Goal: Information Seeking & Learning: Learn about a topic

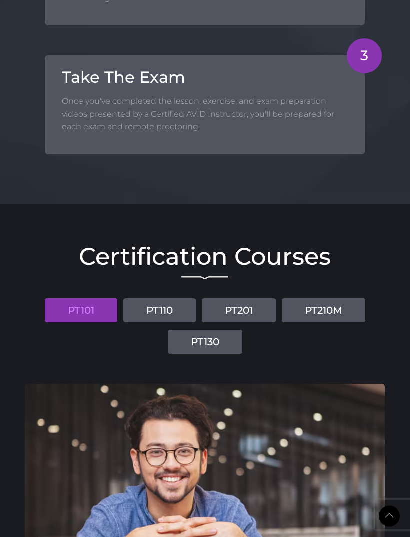
scroll to position [1091, 0]
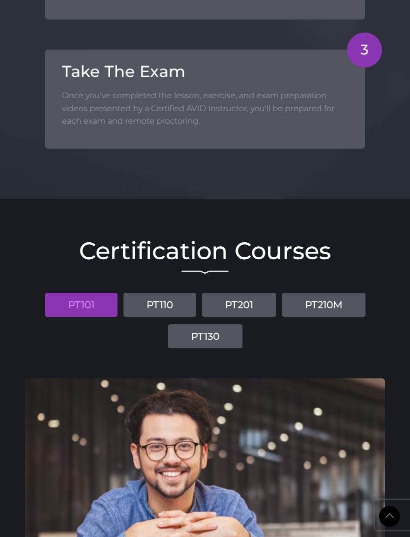
click at [165, 307] on link "PT110" at bounding box center [160, 305] width 73 height 24
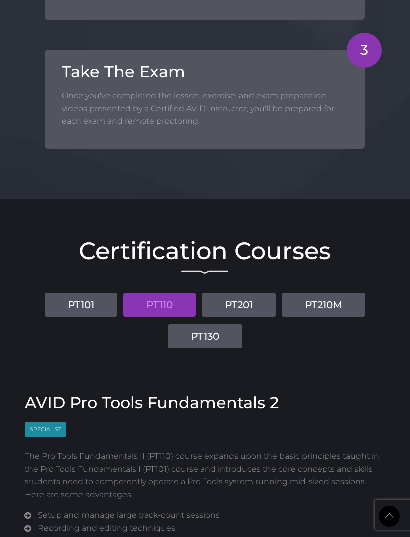
click at [241, 301] on link "PT201" at bounding box center [239, 305] width 74 height 24
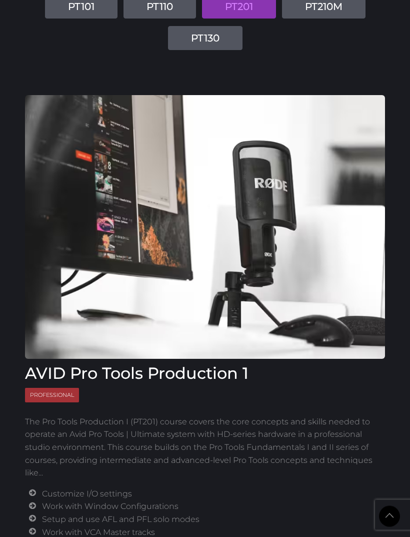
scroll to position [1389, 0]
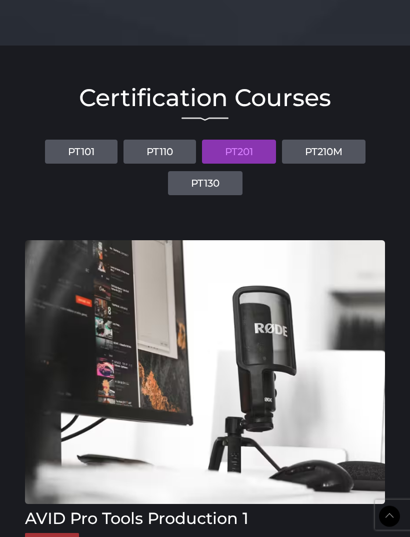
click at [328, 152] on link "PT210M" at bounding box center [324, 152] width 84 height 24
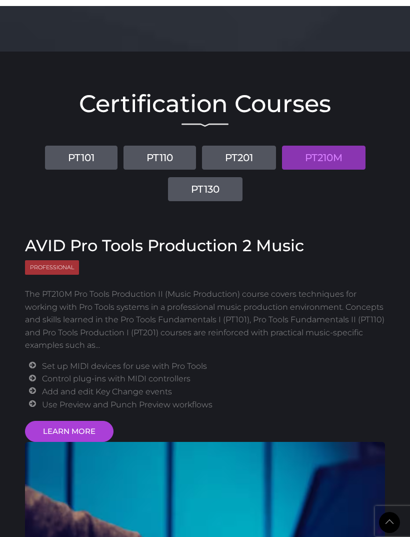
scroll to position [1238, 0]
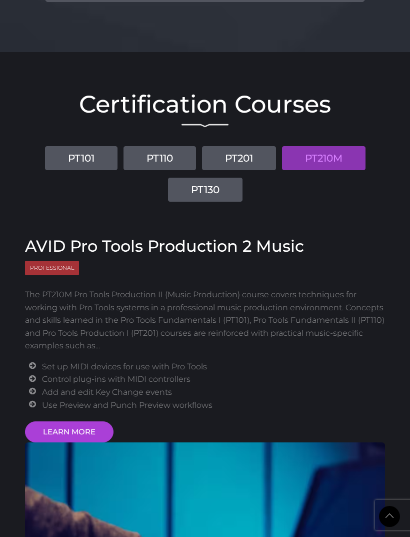
click at [223, 187] on link "PT130" at bounding box center [205, 190] width 75 height 24
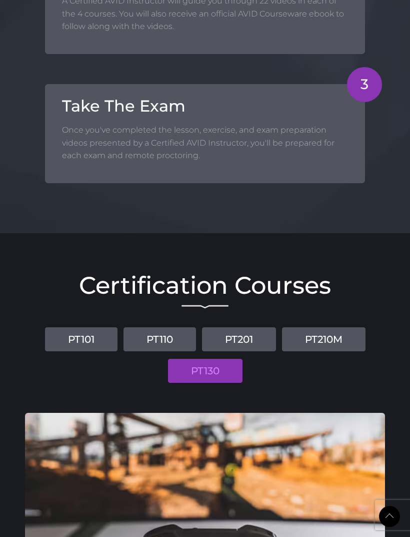
scroll to position [1055, 0]
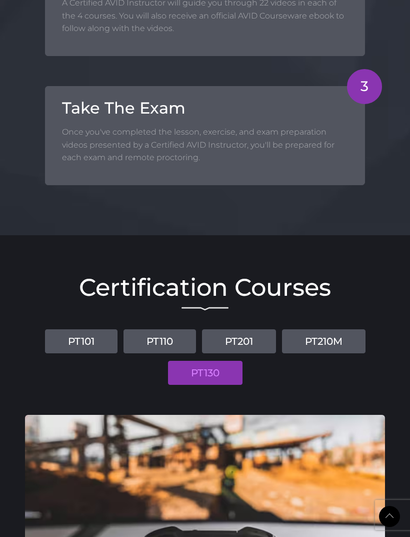
click at [90, 348] on link "PT101" at bounding box center [81, 341] width 73 height 24
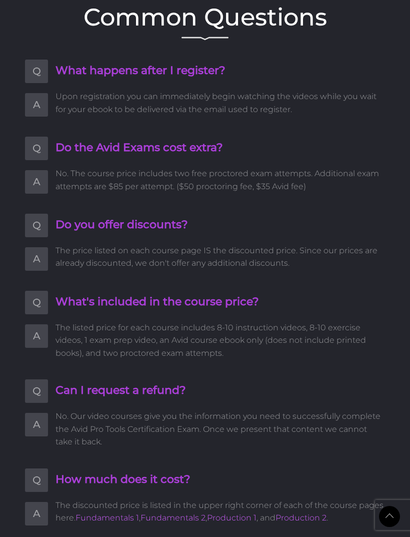
scroll to position [2372, 0]
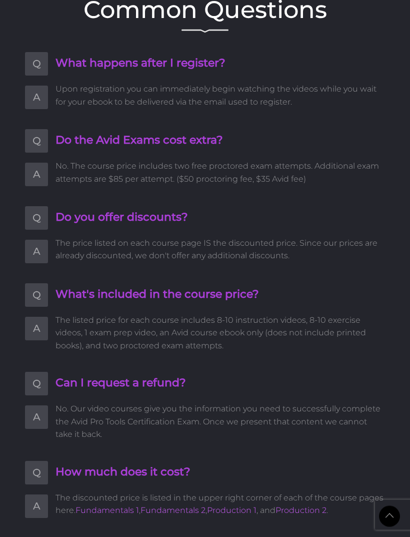
click at [109, 506] on link "Fundamentals 1" at bounding box center [108, 511] width 64 height 10
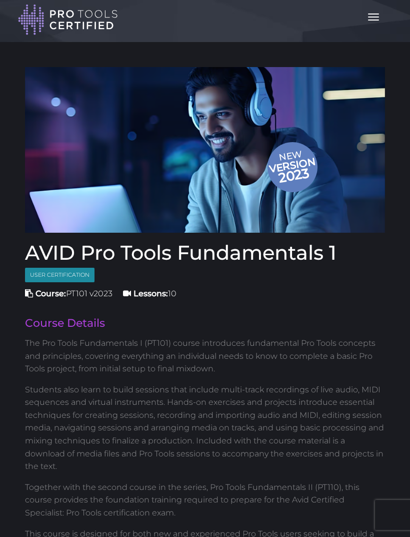
click at [369, 20] on span "button" at bounding box center [373, 20] width 11 height 1
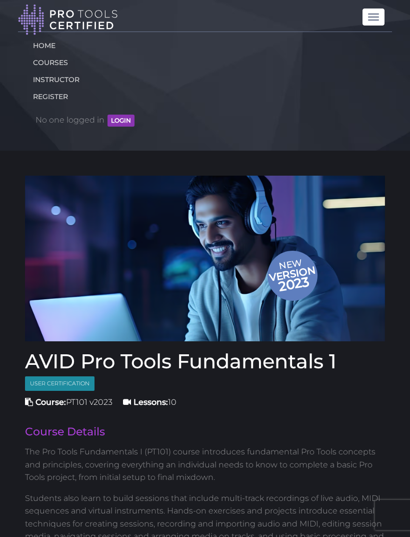
click at [61, 65] on link "COURSES" at bounding box center [205, 62] width 359 height 17
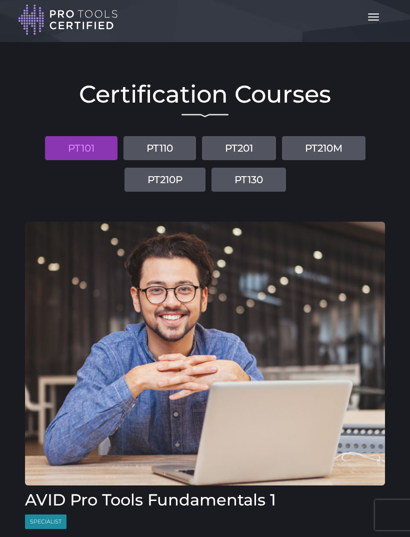
click at [255, 151] on link "PT201" at bounding box center [239, 148] width 74 height 24
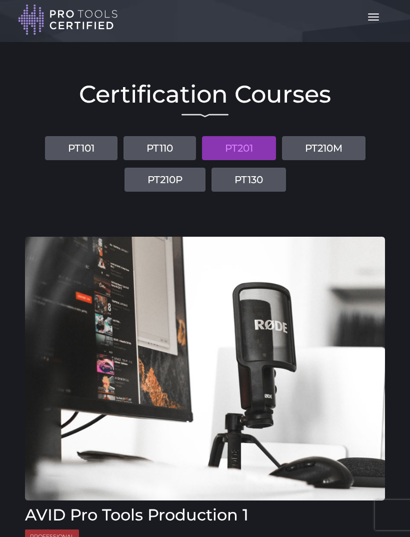
click at [251, 148] on link "PT201" at bounding box center [239, 148] width 74 height 24
click at [322, 157] on link "PT210M" at bounding box center [324, 148] width 84 height 24
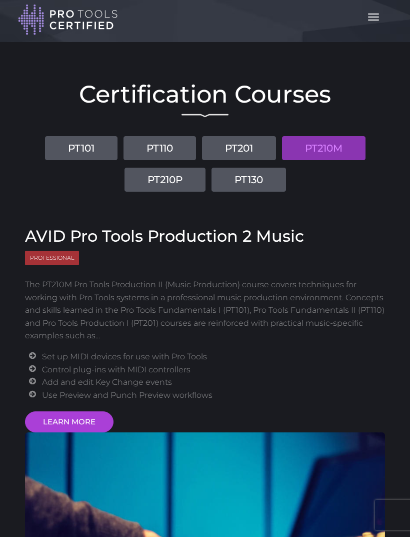
click at [251, 149] on link "PT201" at bounding box center [239, 148] width 74 height 24
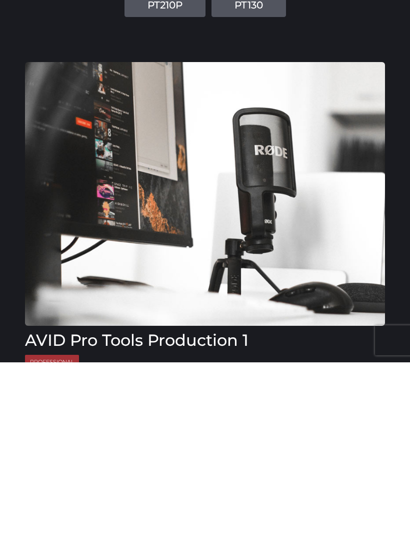
scroll to position [205, 0]
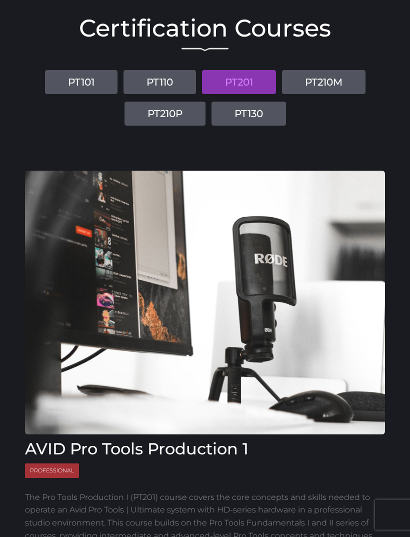
click at [333, 86] on link "PT210M" at bounding box center [324, 83] width 84 height 24
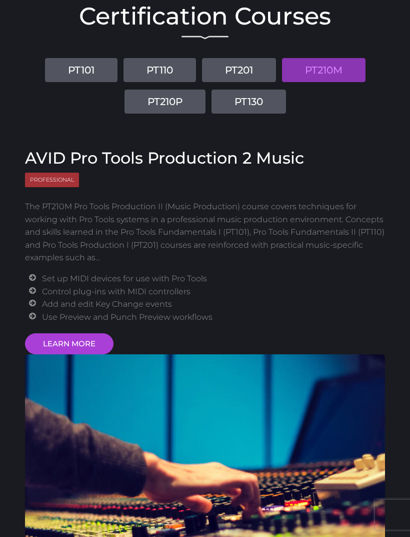
scroll to position [0, 0]
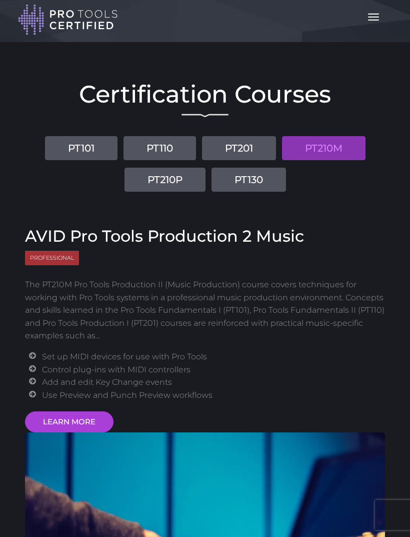
click at [336, 140] on link "PT210M" at bounding box center [324, 148] width 84 height 24
click at [337, 152] on link "PT210M" at bounding box center [324, 148] width 84 height 24
click at [93, 421] on link "LEARN MORE" at bounding box center [69, 421] width 89 height 21
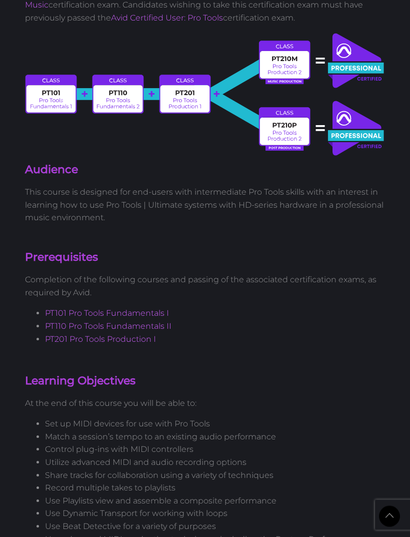
scroll to position [426, 0]
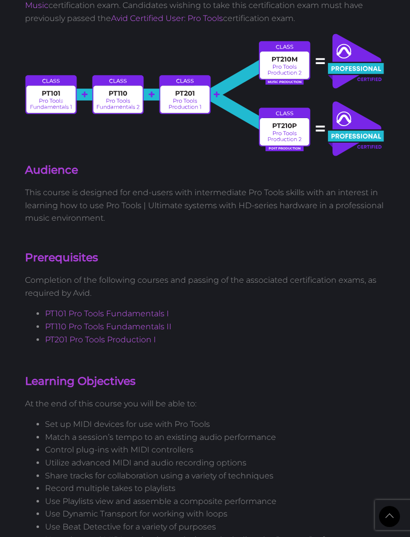
click at [119, 105] on img at bounding box center [205, 95] width 360 height 125
click at [113, 90] on img at bounding box center [205, 95] width 360 height 125
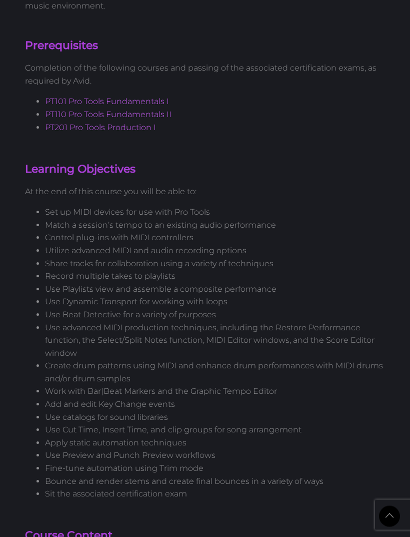
scroll to position [639, 0]
click at [89, 112] on link "PT110 Pro Tools Fundamentals II" at bounding box center [108, 115] width 127 height 10
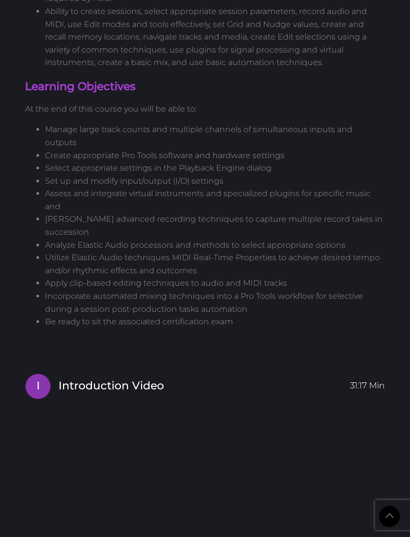
scroll to position [754, 0]
